Goal: Contribute content: Contribute content

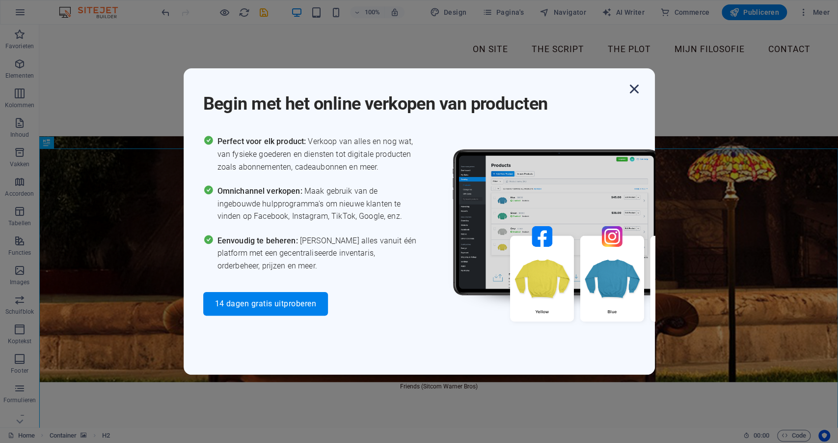
click at [635, 89] on icon "button" at bounding box center [635, 89] width 18 height 18
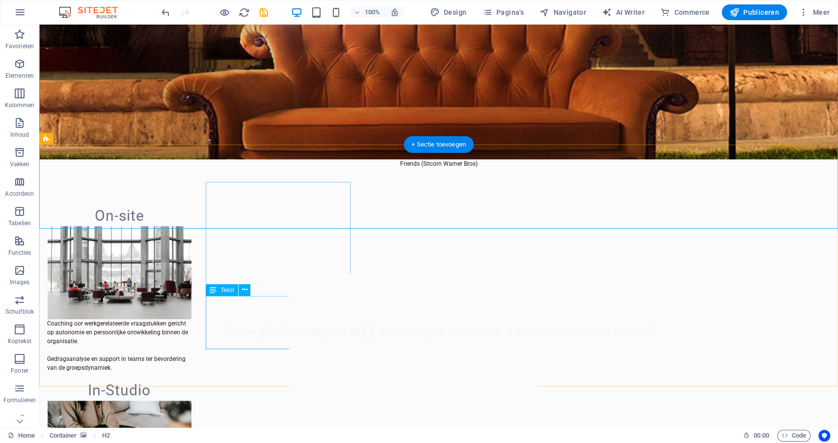
scroll to position [224, 0]
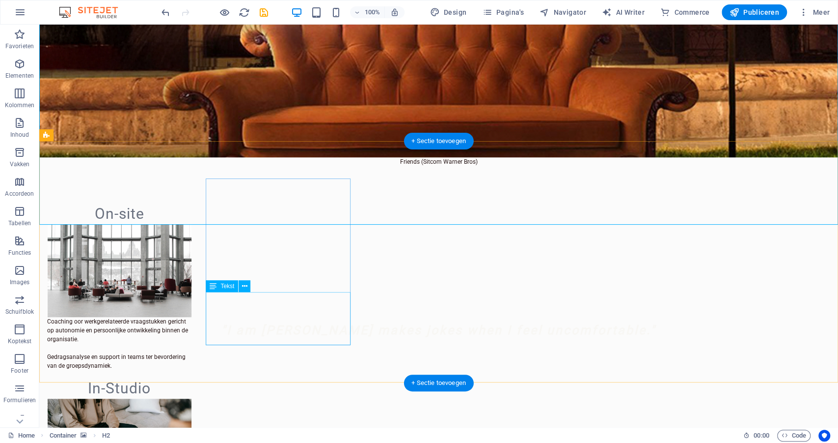
click at [192, 317] on div "Coaching oor werkgerelateerde vraagstukken gericht op autonomie en persoonlijke…" at bounding box center [119, 343] width 145 height 53
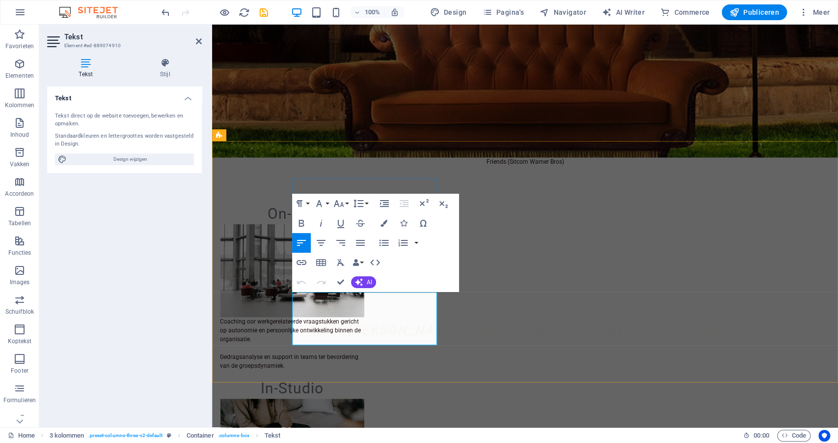
click at [320, 317] on p "Coaching oor werkgerelateerde vraagstukken gericht op autonomie en persoonlijke…" at bounding box center [292, 330] width 145 height 27
click at [338, 317] on p "Coaching voor werkgerelateerde vraagstukken gericht op autonomie en persoonlijk…" at bounding box center [292, 330] width 145 height 27
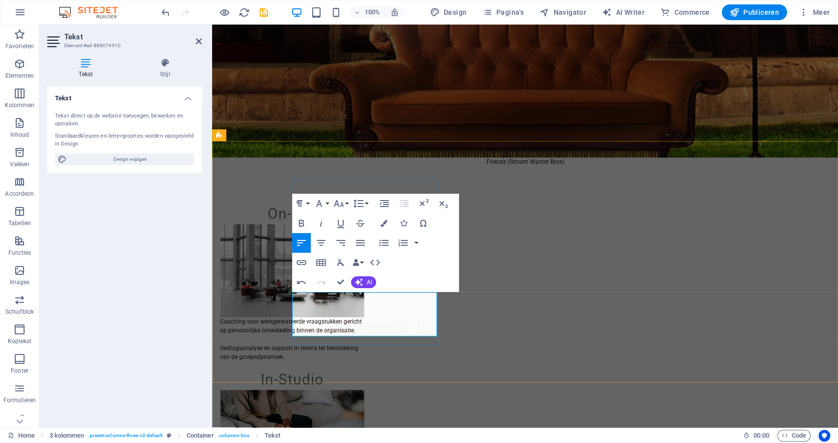
click at [365, 317] on p "Coaching voor werkgerelateerde vraagstukken gericht op persoonlijke ontwikkelin…" at bounding box center [292, 326] width 145 height 18
click at [414, 369] on div "On-site Coaching voor werkgerelateerde vraagstukken gericht op persoonlijke ont…" at bounding box center [525, 435] width 626 height 538
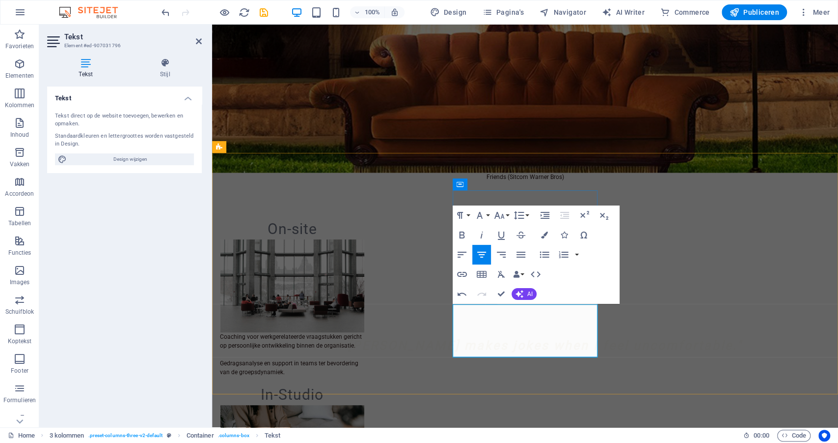
scroll to position [220, 0]
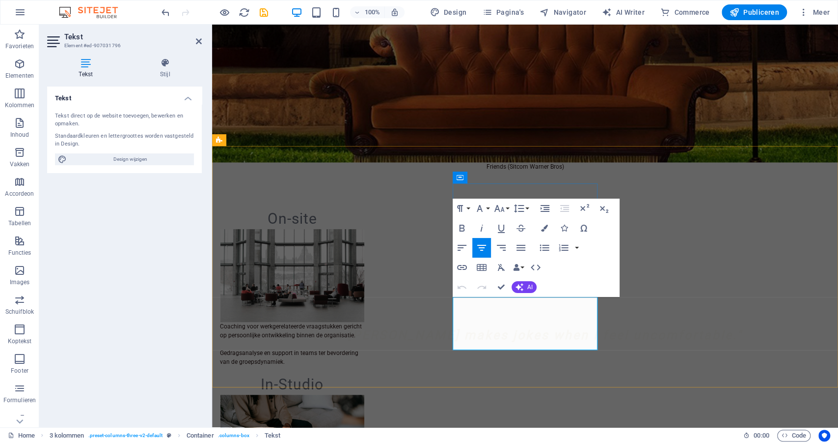
drag, startPoint x: 459, startPoint y: 301, endPoint x: 479, endPoint y: 300, distance: 20.2
drag, startPoint x: 542, startPoint y: 302, endPoint x: 546, endPoint y: 327, distance: 24.9
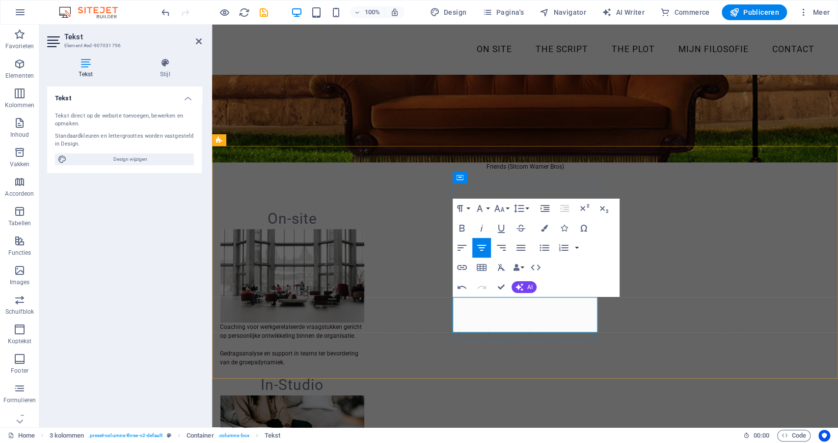
scroll to position [217, 0]
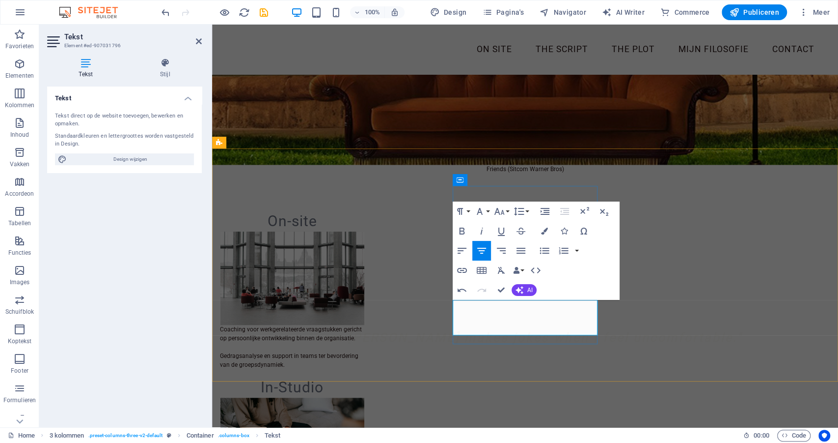
drag, startPoint x: 565, startPoint y: 331, endPoint x: 469, endPoint y: 299, distance: 101.3
click at [462, 248] on icon "button" at bounding box center [462, 251] width 9 height 6
click at [527, 344] on div "On-site Coaching voor werkgerelateerde vraagstukken gericht op persoonlijke ont…" at bounding box center [525, 433] width 626 height 520
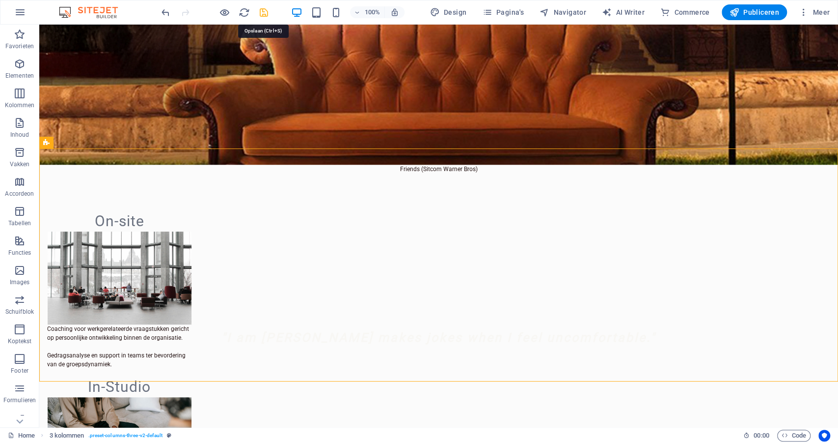
click at [263, 12] on icon "save" at bounding box center [263, 12] width 11 height 11
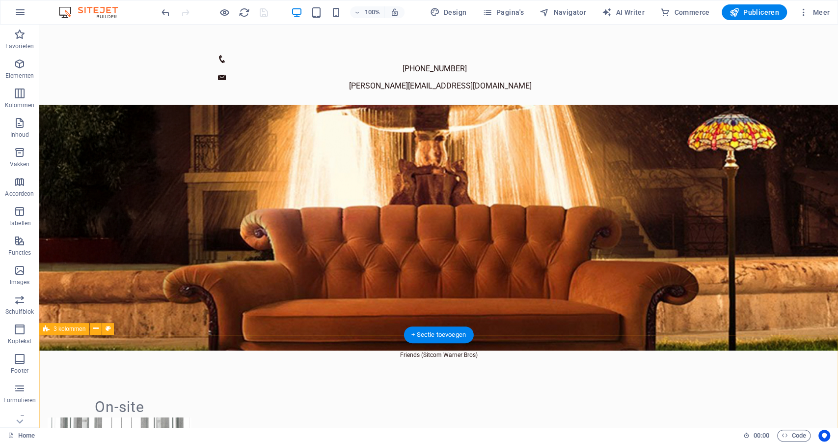
scroll to position [31, 0]
click at [599, 350] on div "Friends (Sitcom Warner Bros)" at bounding box center [438, 354] width 799 height 9
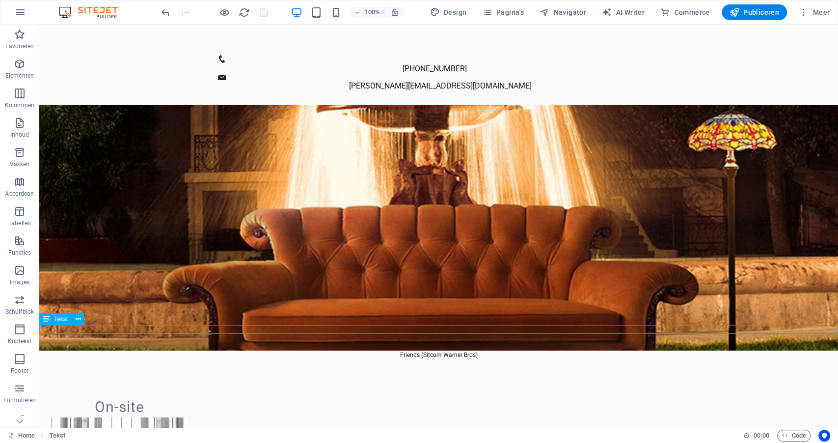
click at [595, 350] on div "Friends (Sitcom Warner Bros)" at bounding box center [438, 354] width 799 height 9
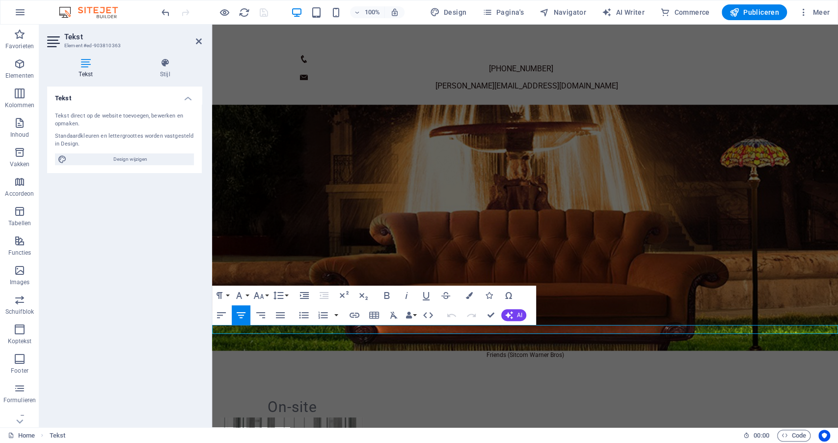
click at [680, 350] on p "Friends (Sitcom Warner Bros)" at bounding box center [525, 354] width 626 height 9
click at [671, 350] on p "Beeld: Friends (Sitcom Warner Bros)" at bounding box center [525, 354] width 626 height 9
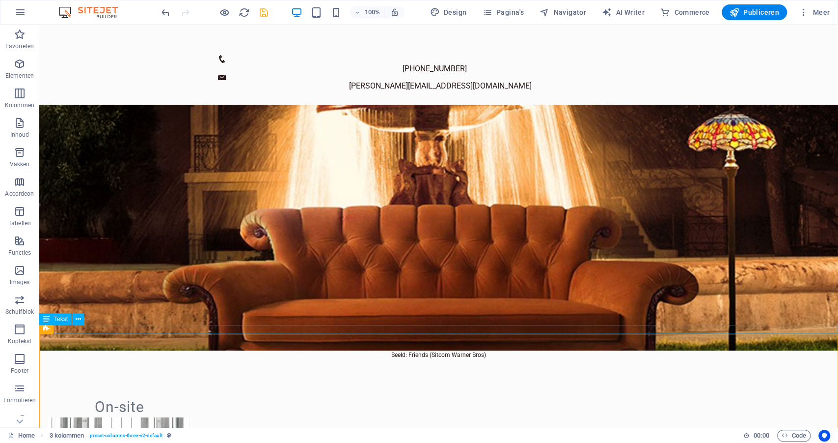
click at [569, 350] on div "Beeld: Friends (Sitcom Warner Bros)" at bounding box center [438, 354] width 799 height 9
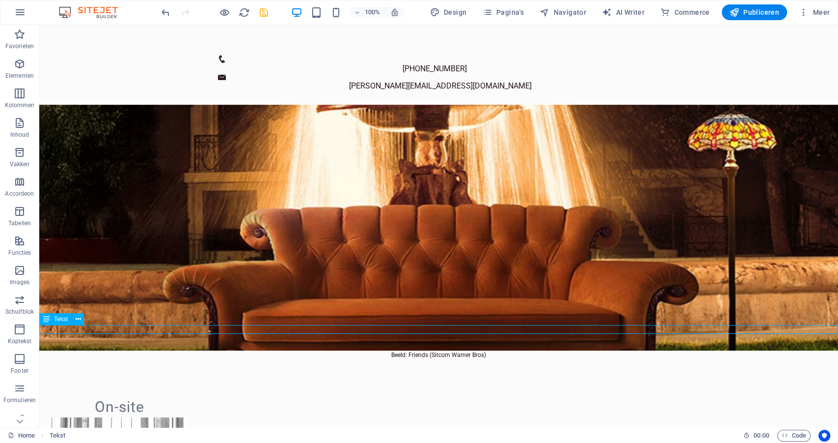
click at [569, 350] on div "Beeld: Friends (Sitcom Warner Bros)" at bounding box center [438, 354] width 799 height 9
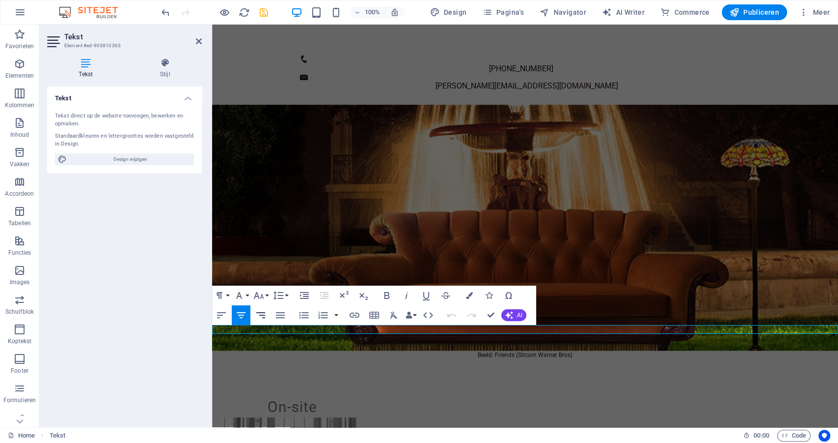
click at [265, 316] on icon "button" at bounding box center [261, 315] width 12 height 12
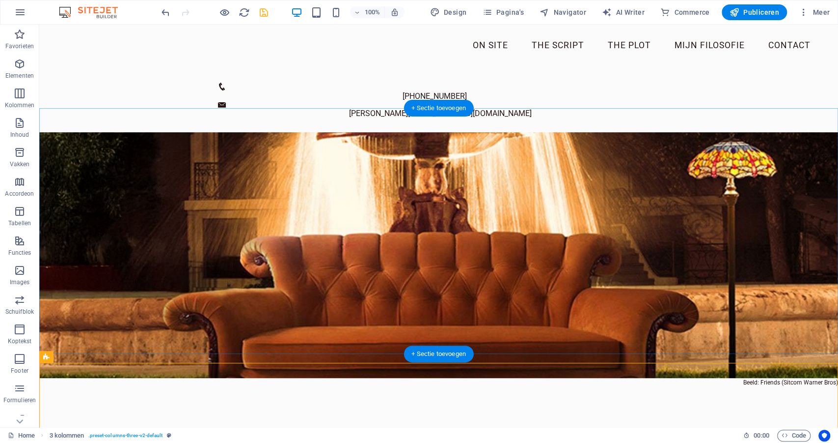
scroll to position [2, 0]
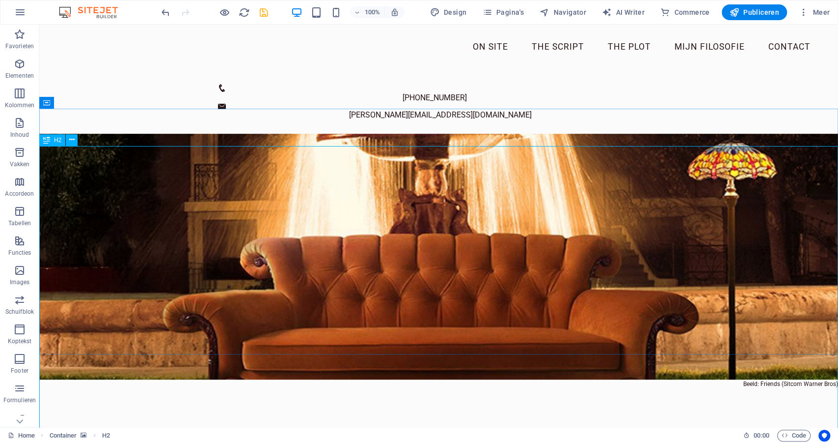
click at [56, 141] on span "H2" at bounding box center [57, 140] width 7 height 6
click at [73, 140] on icon at bounding box center [71, 140] width 5 height 10
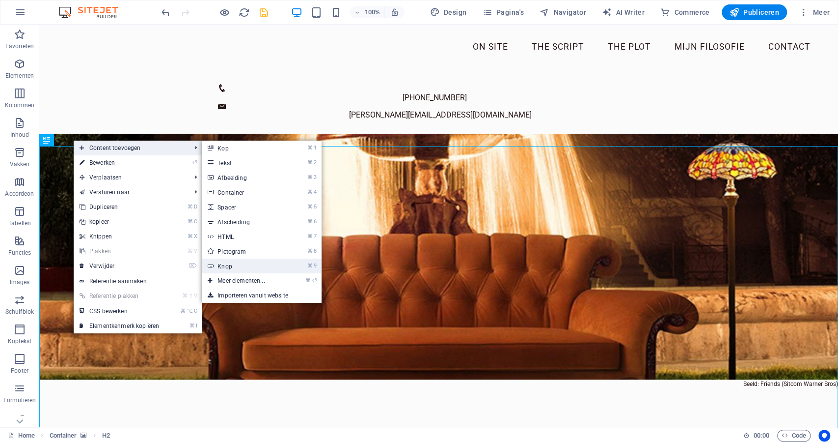
click at [255, 264] on link "⌘ 9 Knop" at bounding box center [243, 265] width 83 height 15
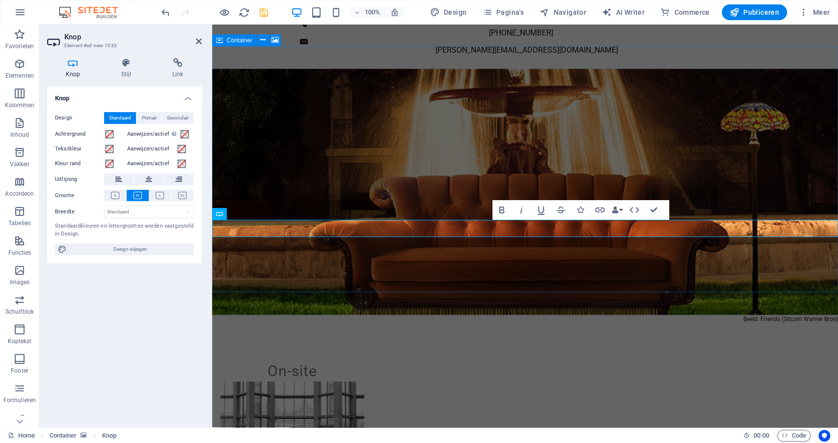
scroll to position [0, 0]
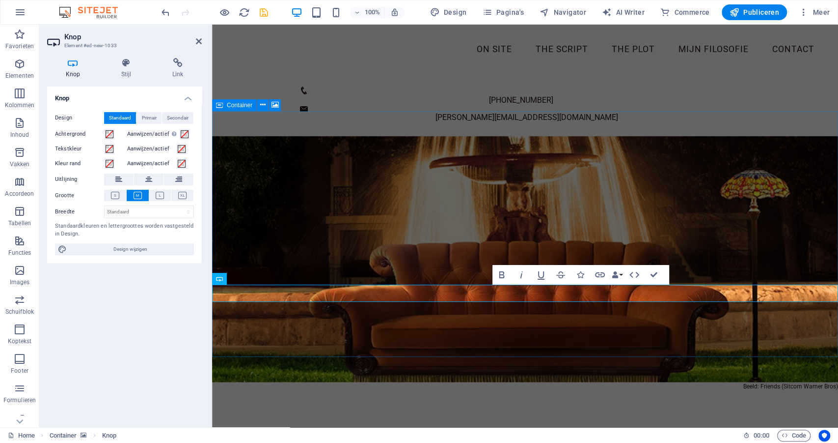
click at [259, 336] on div ""I am [PERSON_NAME] makes jokes when I feel uncomfortable." Knoptekst mail voor…" at bounding box center [525, 259] width 626 height 246
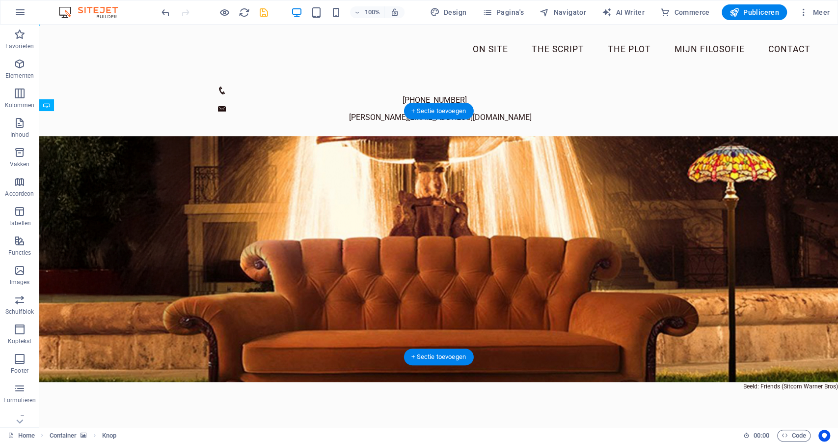
drag, startPoint x: 419, startPoint y: 312, endPoint x: 399, endPoint y: 170, distance: 143.4
drag, startPoint x: 410, startPoint y: 290, endPoint x: 395, endPoint y: 242, distance: 51.0
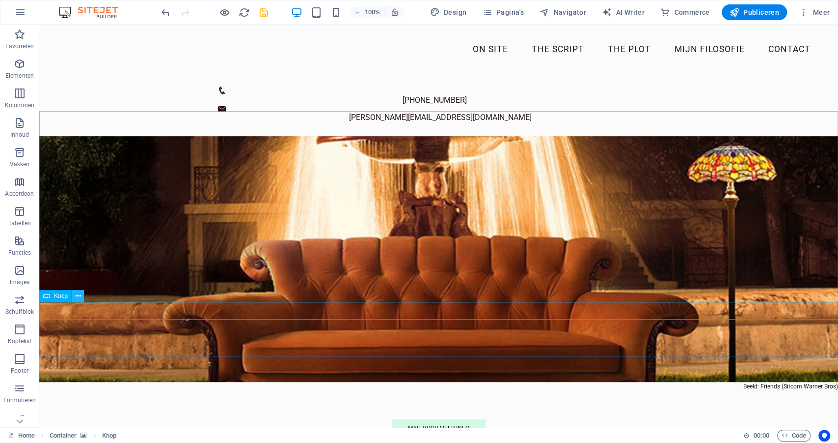
click at [80, 295] on icon at bounding box center [78, 296] width 5 height 10
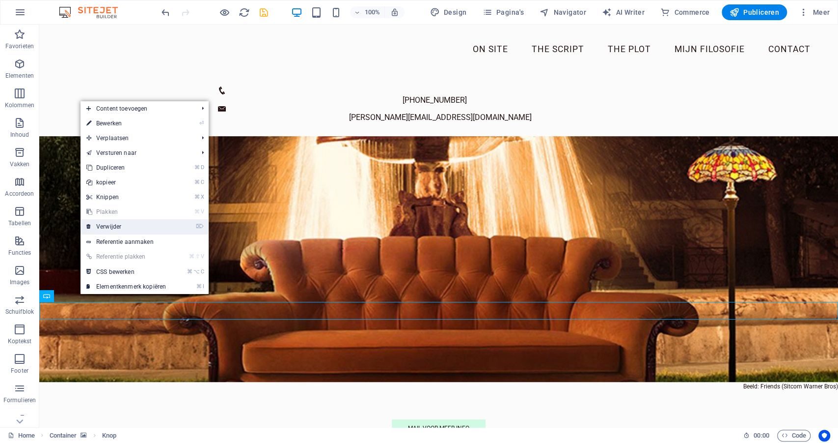
click at [101, 225] on link "⌦ Verwijder" at bounding box center [126, 226] width 91 height 15
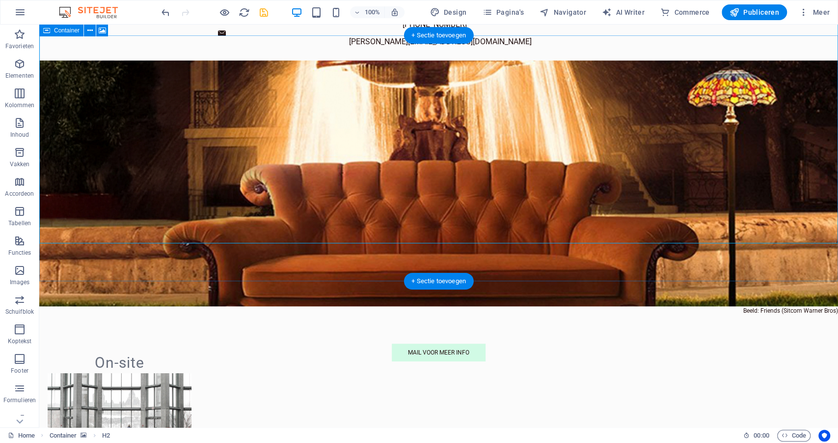
scroll to position [0, 0]
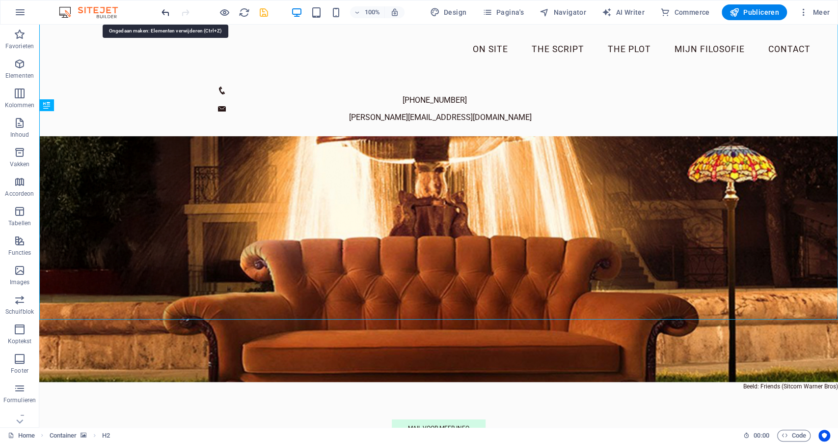
click at [168, 11] on icon "undo" at bounding box center [165, 12] width 11 height 11
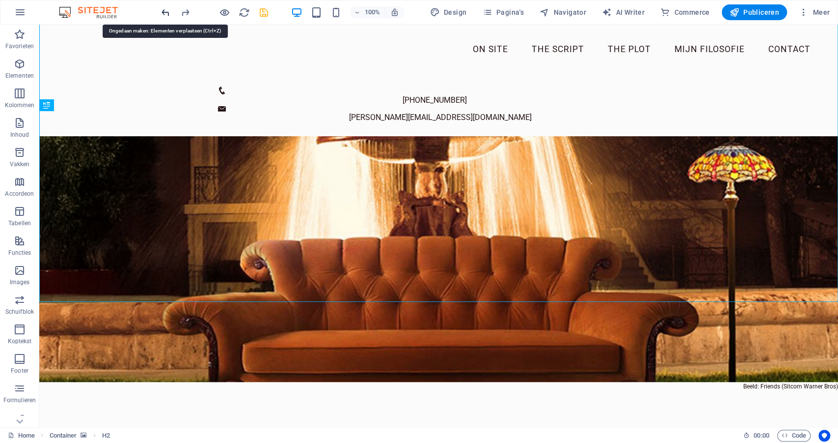
click at [168, 11] on icon "undo" at bounding box center [165, 12] width 11 height 11
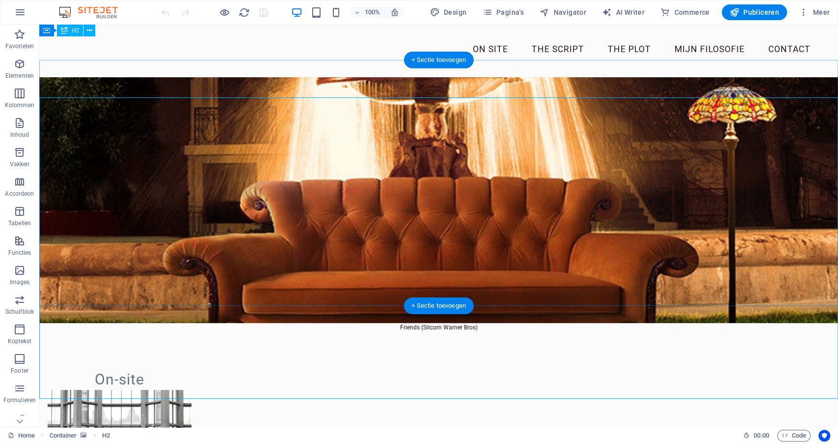
scroll to position [21, 0]
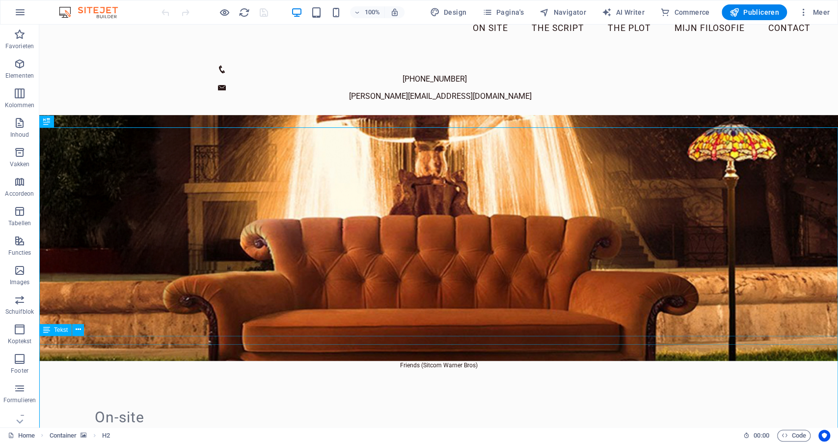
click at [586, 361] on div "Friends (Sitcom Warner Bros)" at bounding box center [438, 365] width 799 height 9
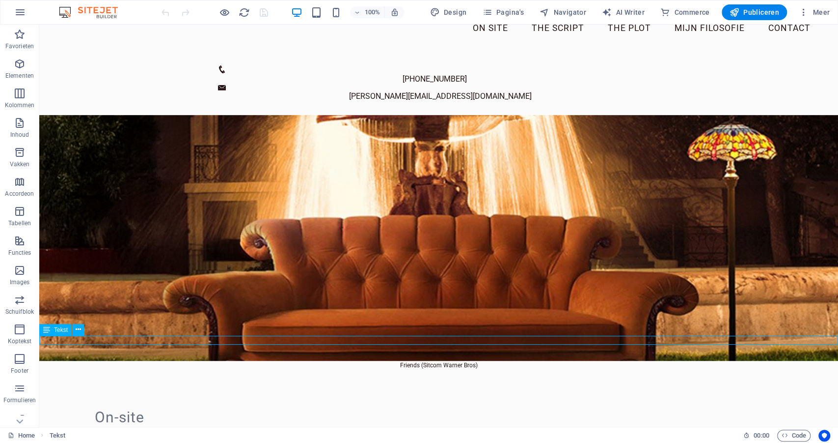
click at [586, 361] on div "Friends (Sitcom Warner Bros)" at bounding box center [438, 365] width 799 height 9
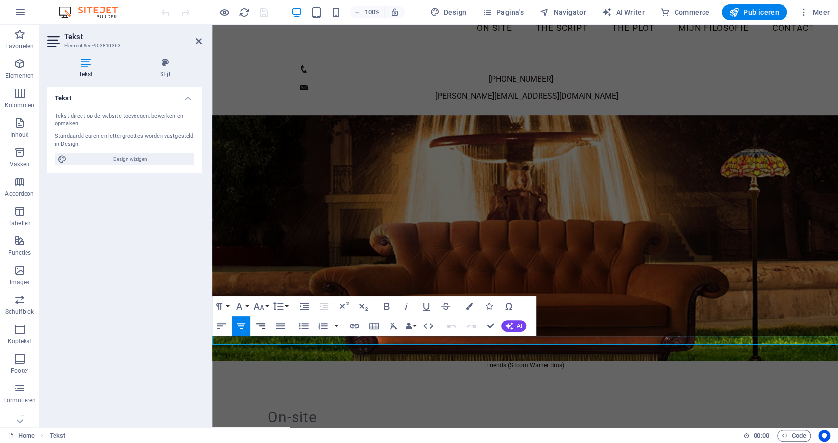
click at [263, 323] on icon "button" at bounding box center [260, 326] width 9 height 6
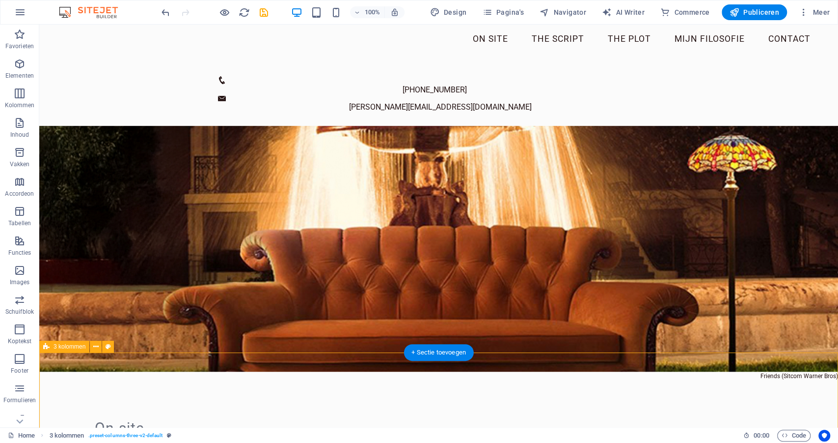
scroll to position [7, 0]
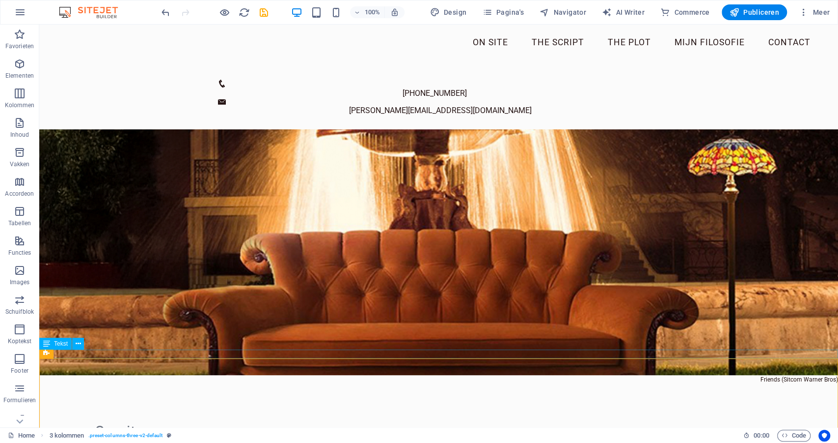
click at [757, 375] on div "Friends (Sitcom Warner Bros)" at bounding box center [438, 379] width 799 height 9
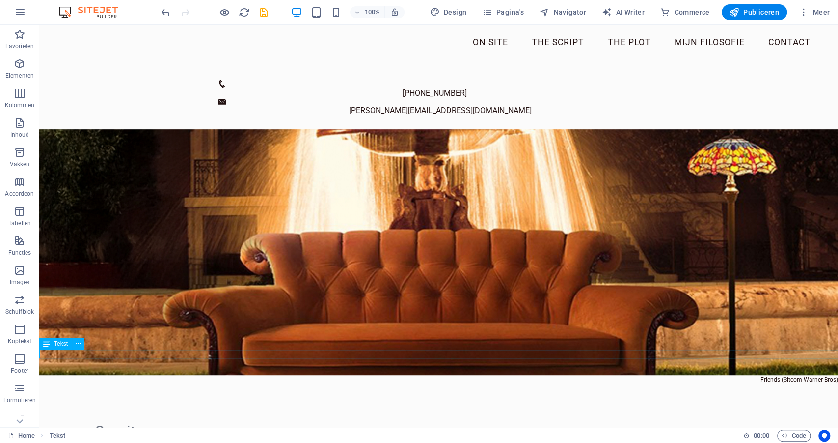
click at [761, 375] on div "Friends (Sitcom Warner Bros)" at bounding box center [438, 379] width 799 height 9
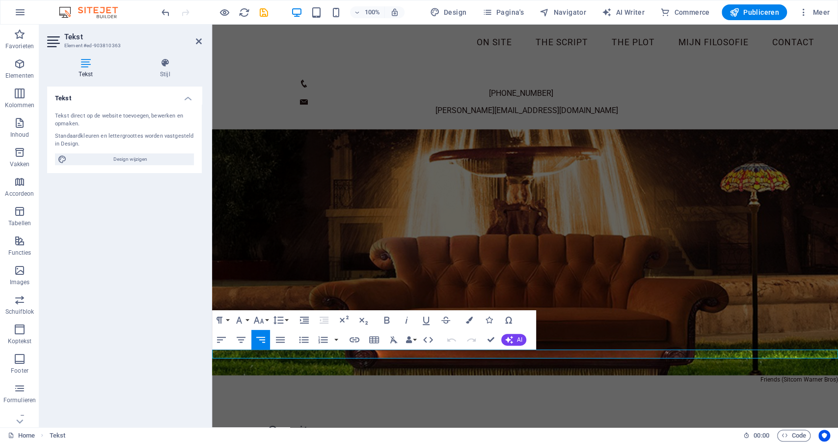
click at [763, 375] on p "Friends (Sitcom Warner Bros)" at bounding box center [525, 379] width 626 height 9
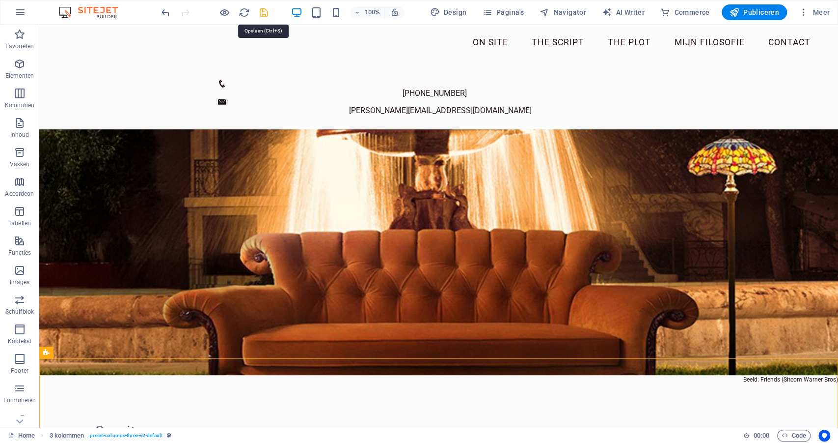
click at [261, 12] on icon "save" at bounding box center [263, 12] width 11 height 11
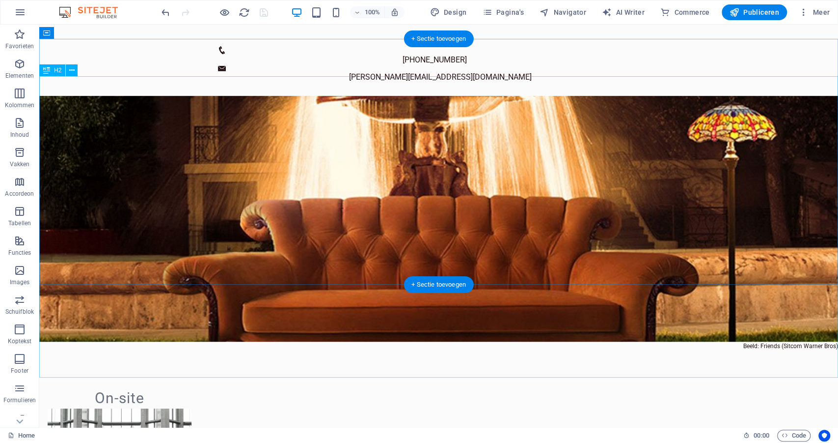
scroll to position [0, 0]
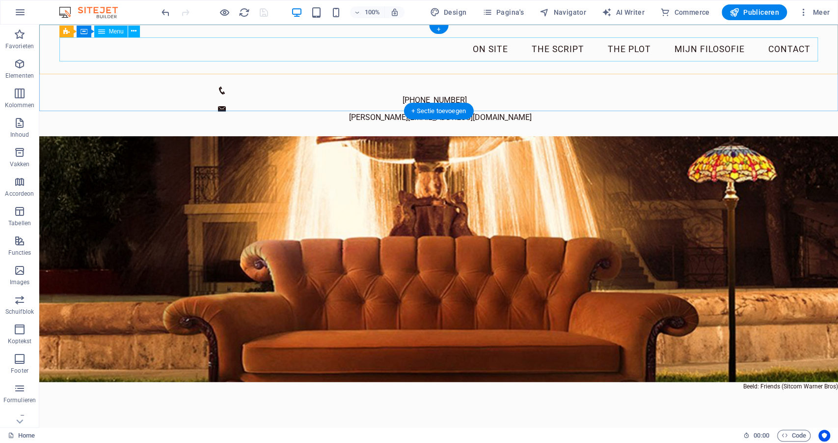
click at [481, 52] on nav "On site The script The plot mijn filosofie Contact" at bounding box center [438, 49] width 759 height 25
